Goal: Information Seeking & Learning: Find specific page/section

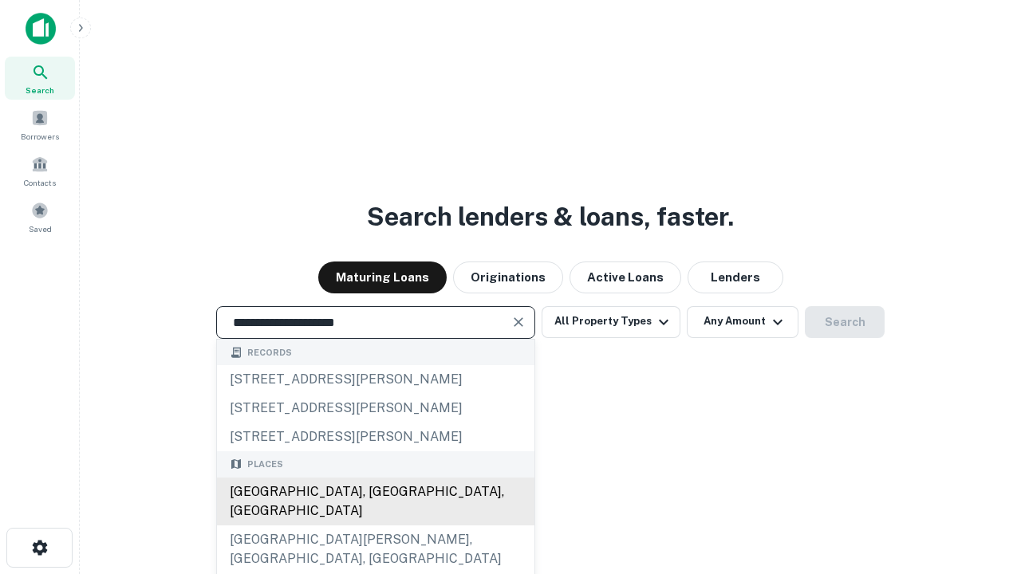
click at [375, 525] on div "[GEOGRAPHIC_DATA], [GEOGRAPHIC_DATA], [GEOGRAPHIC_DATA]" at bounding box center [375, 502] width 317 height 48
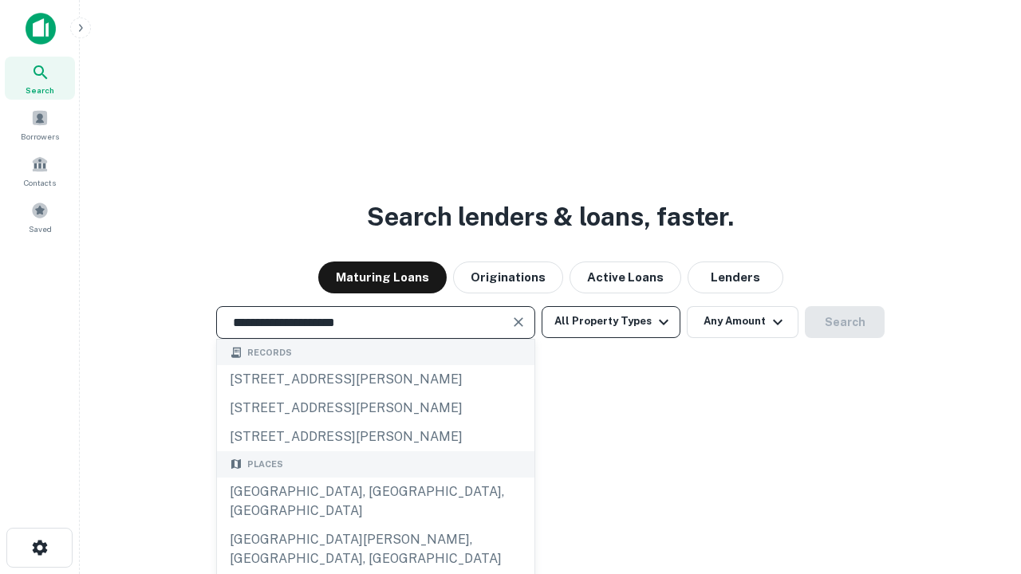
click at [611, 321] on button "All Property Types" at bounding box center [610, 322] width 139 height 32
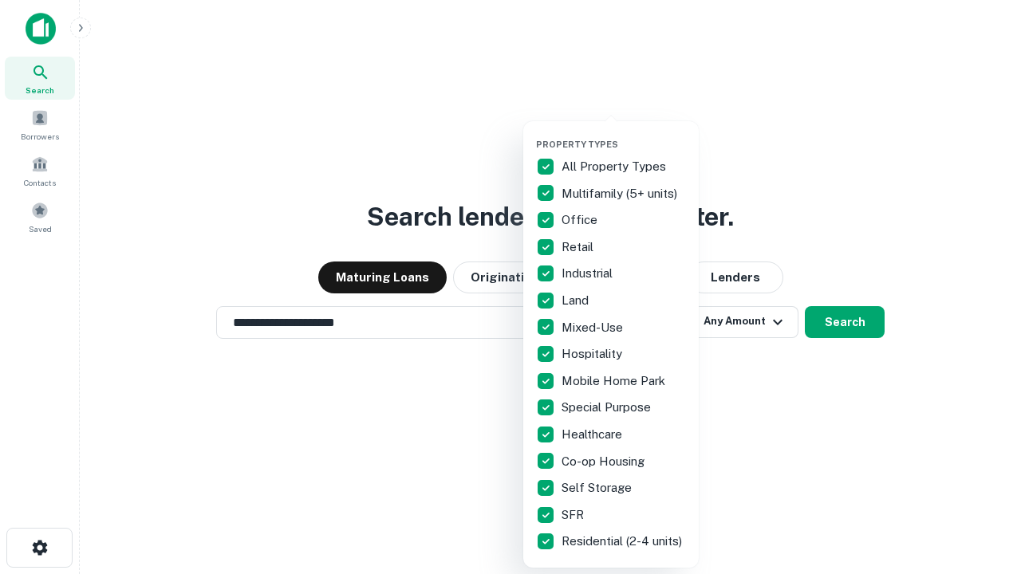
type input "**********"
click at [624, 134] on button "button" at bounding box center [623, 134] width 175 height 1
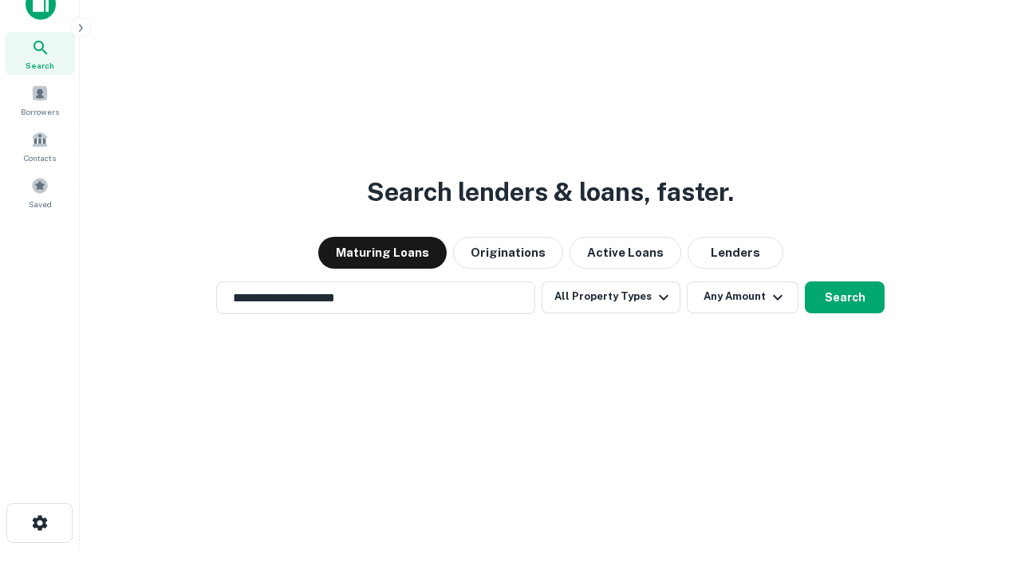
scroll to position [10, 192]
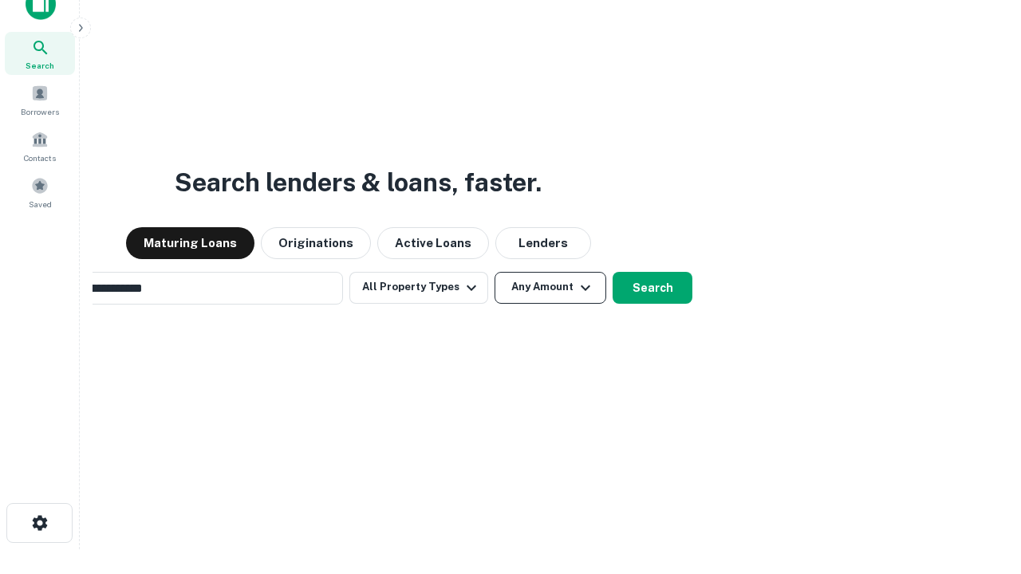
click at [494, 272] on button "Any Amount" at bounding box center [550, 288] width 112 height 32
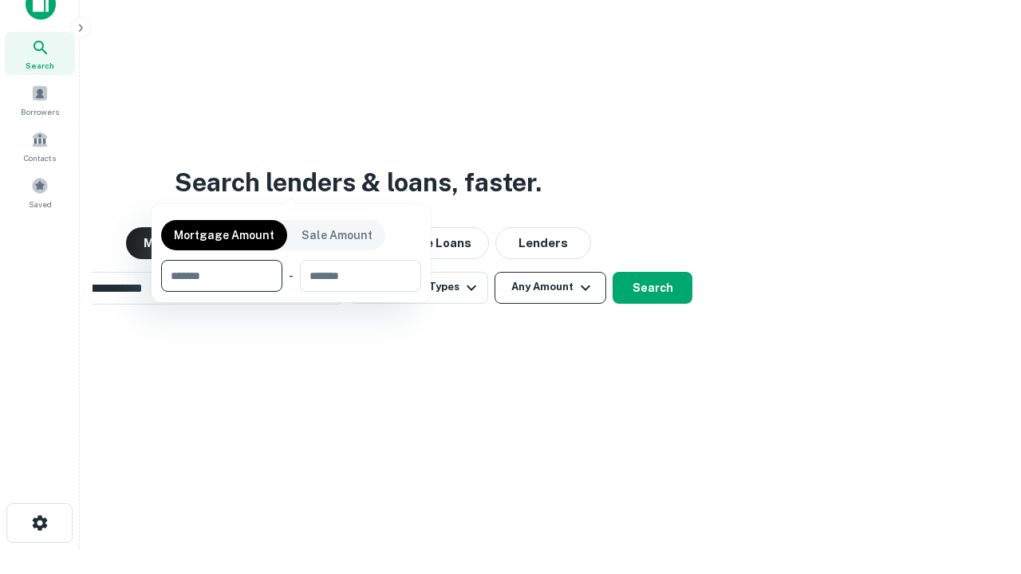
scroll to position [26, 0]
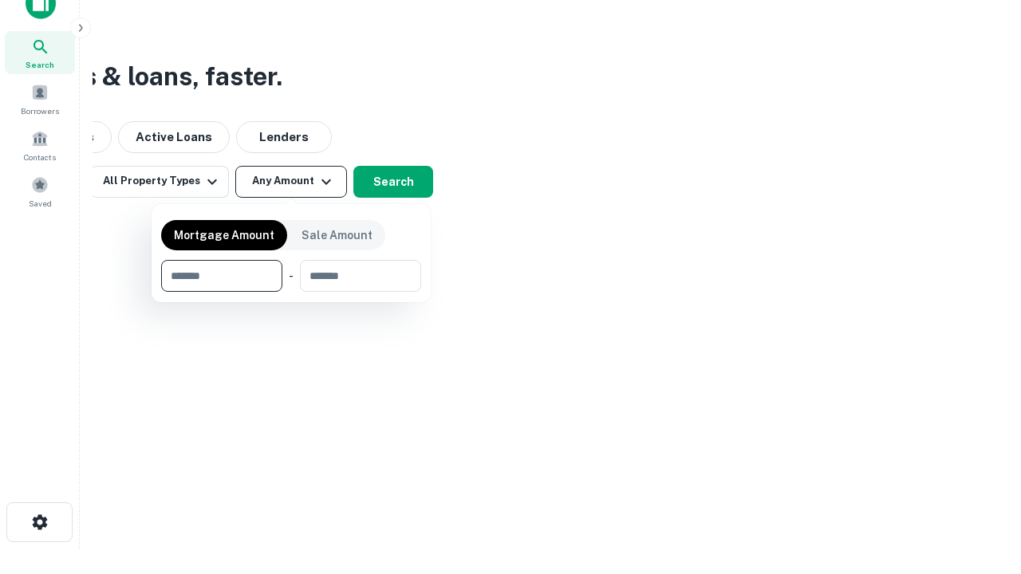
type input "*******"
click at [291, 292] on button "button" at bounding box center [291, 292] width 260 height 1
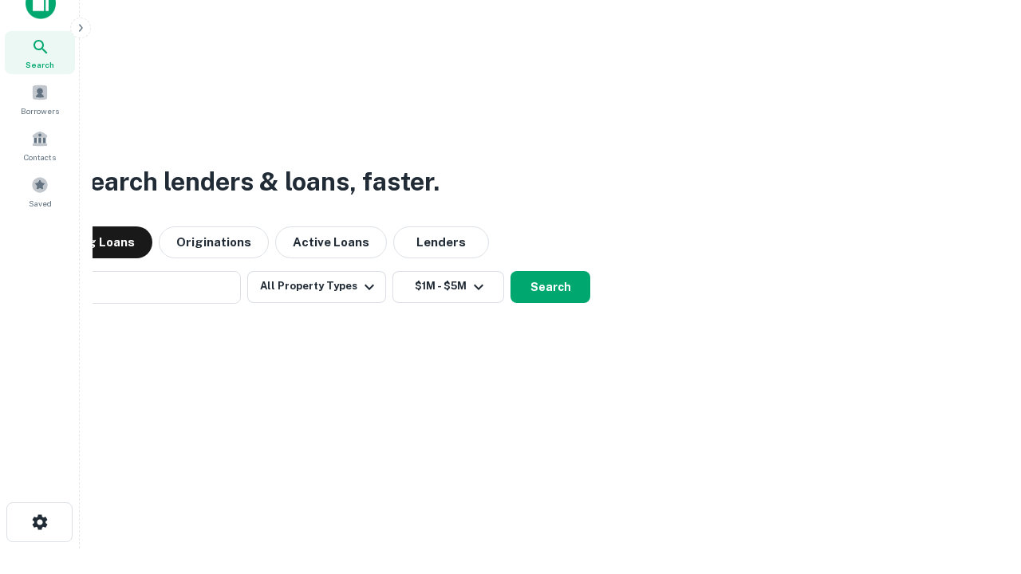
scroll to position [25, 0]
click at [510, 272] on button "Search" at bounding box center [550, 288] width 80 height 32
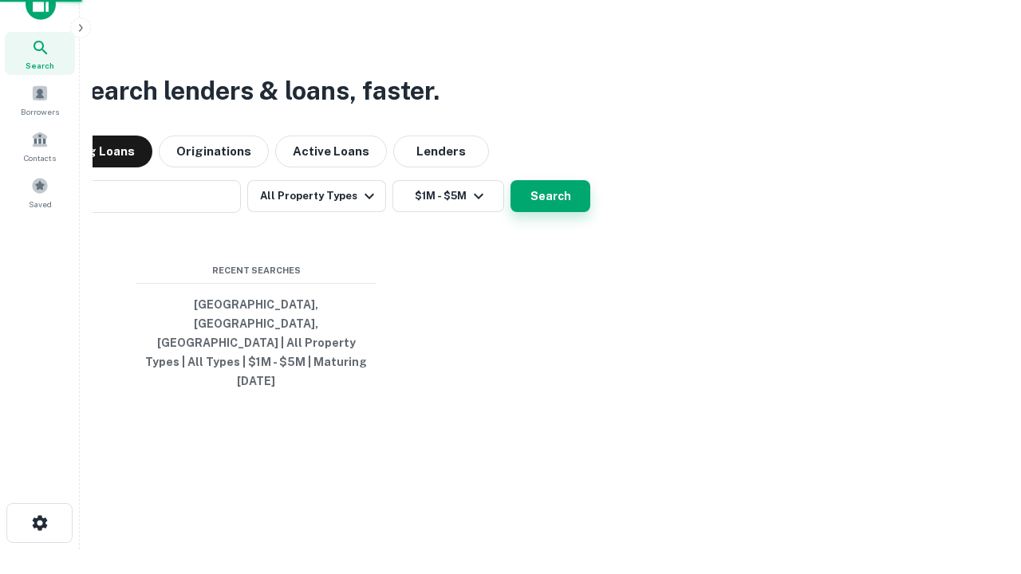
scroll to position [26, 0]
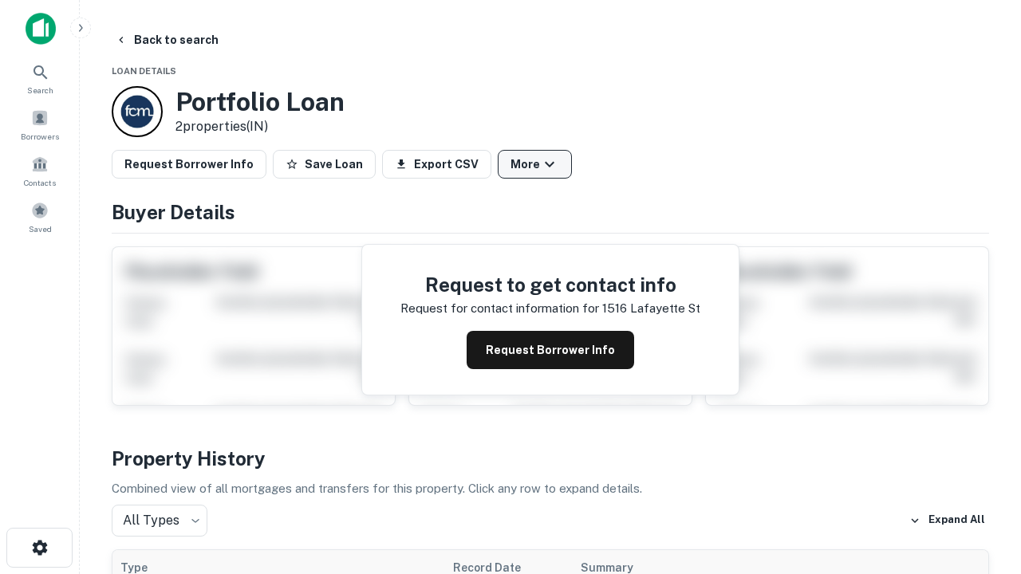
click at [534, 164] on button "More" at bounding box center [535, 164] width 74 height 29
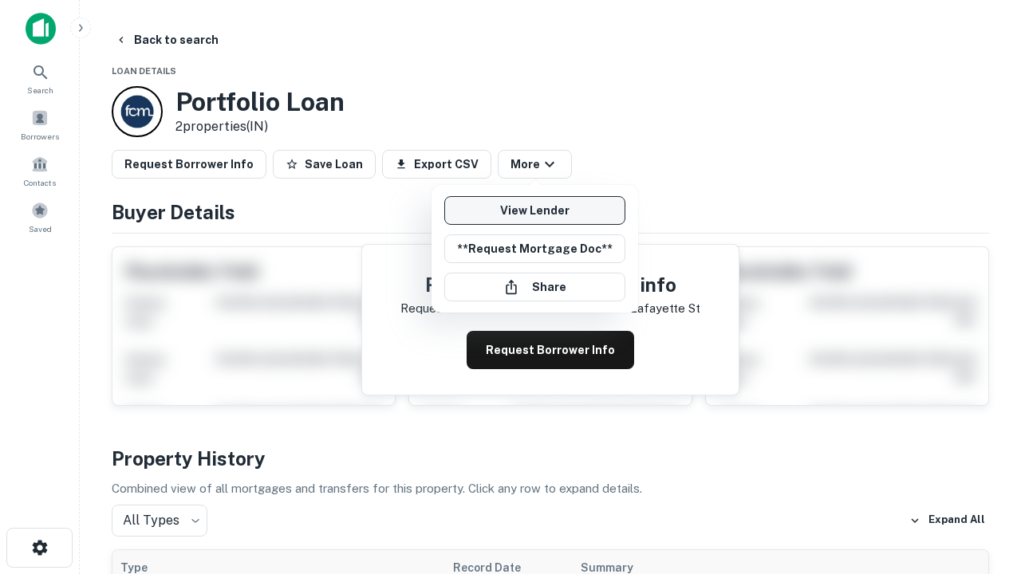
click at [534, 210] on link "View Lender" at bounding box center [534, 210] width 181 height 29
